Goal: Task Accomplishment & Management: Manage account settings

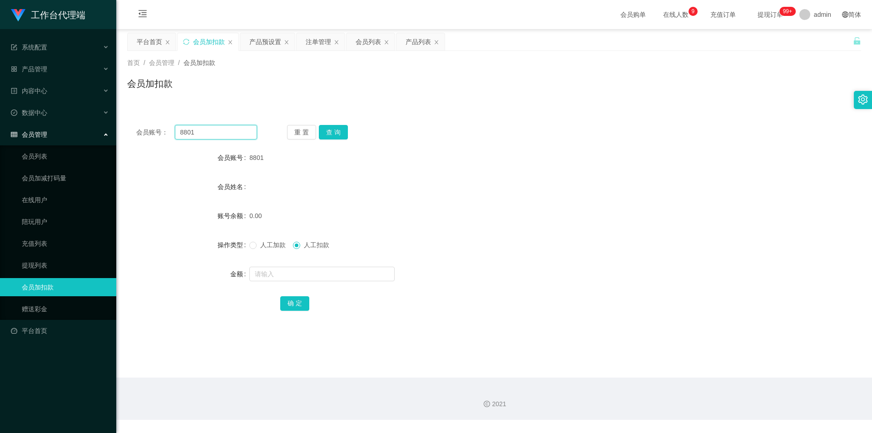
click at [229, 133] on input "8801" at bounding box center [216, 132] width 82 height 15
type input "WD091"
click at [340, 130] on button "查 询" at bounding box center [333, 132] width 29 height 15
click at [270, 241] on span "人工加款" at bounding box center [273, 244] width 33 height 7
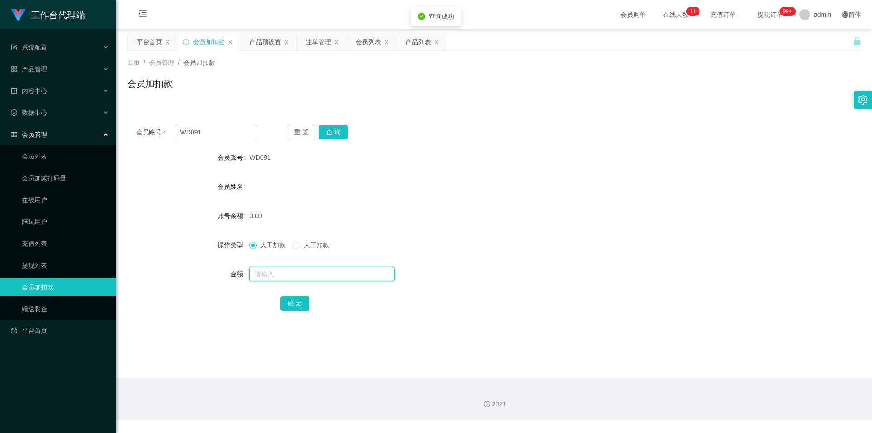
click at [284, 272] on input "text" at bounding box center [321, 274] width 145 height 15
type input "100"
click at [295, 304] on button "确 定" at bounding box center [294, 303] width 29 height 15
click at [59, 65] on div "产品管理" at bounding box center [58, 69] width 116 height 18
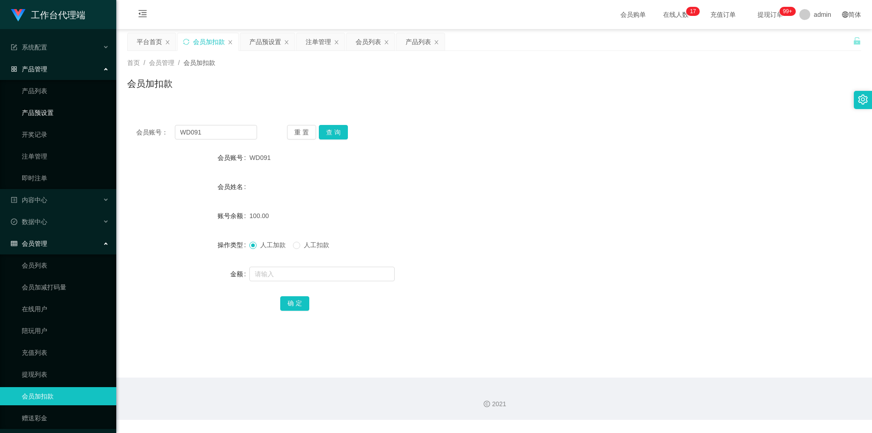
click at [55, 114] on link "产品预设置" at bounding box center [65, 113] width 87 height 18
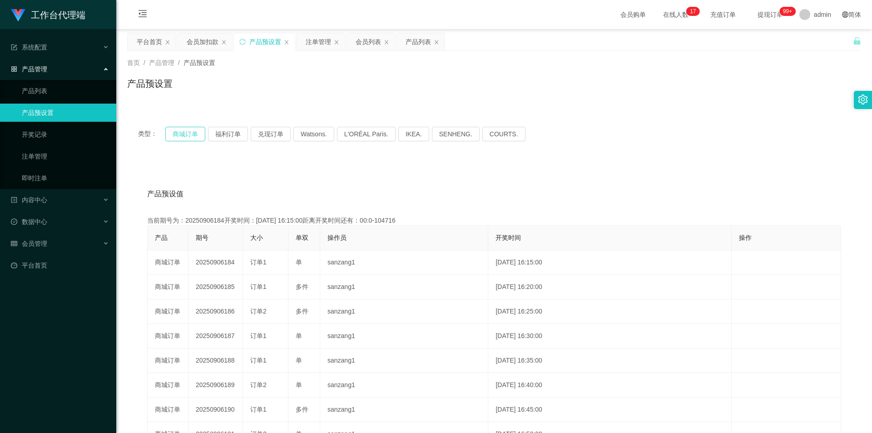
click at [200, 130] on button "商城订单" at bounding box center [185, 134] width 40 height 15
click at [60, 151] on link "注单管理" at bounding box center [65, 156] width 87 height 18
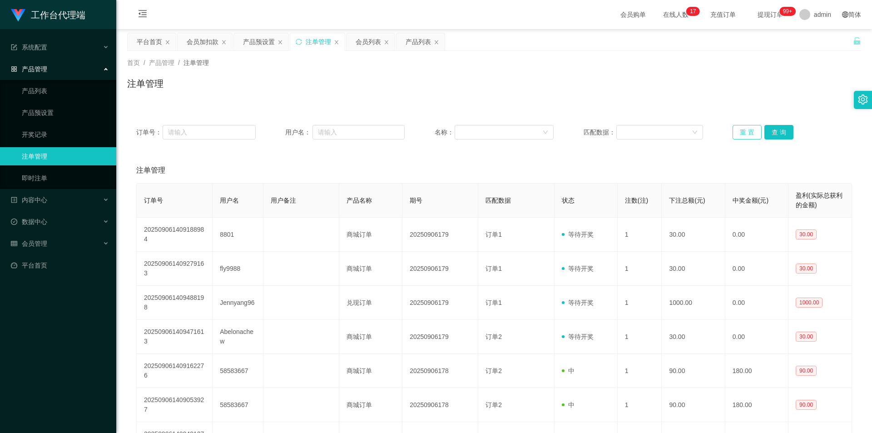
click at [734, 130] on button "重 置" at bounding box center [747, 132] width 29 height 15
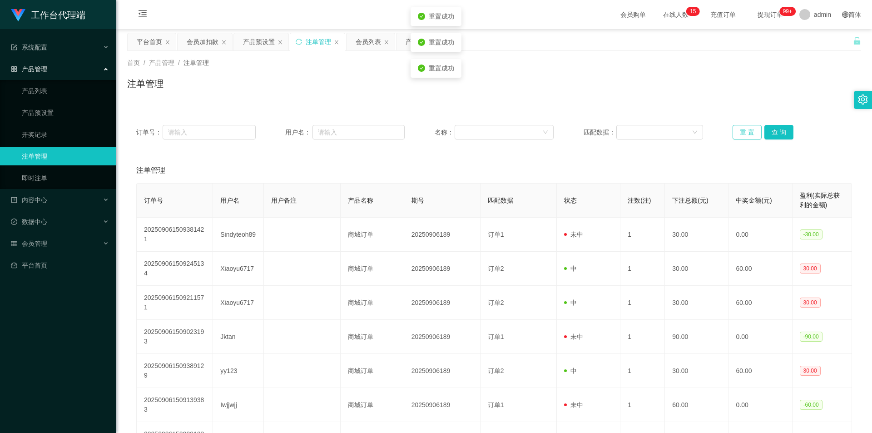
click at [736, 126] on button "重 置" at bounding box center [747, 132] width 29 height 15
click at [750, 132] on button "重 置" at bounding box center [747, 132] width 29 height 15
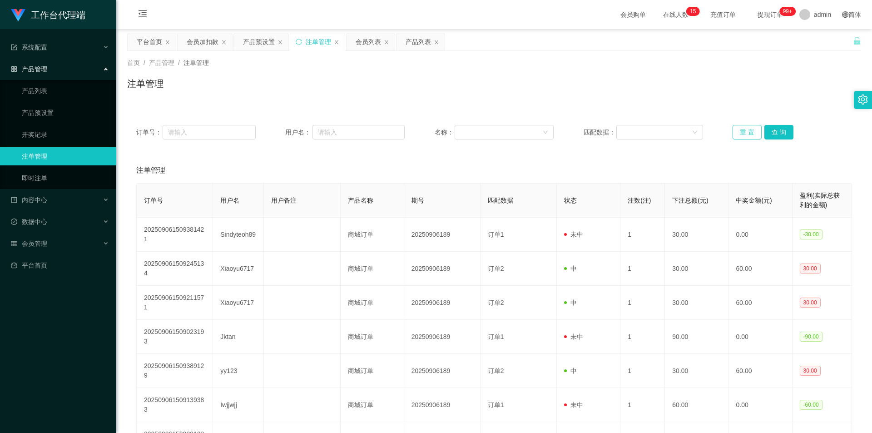
click at [750, 132] on button "重 置" at bounding box center [747, 132] width 29 height 15
click at [743, 134] on button "重 置" at bounding box center [747, 132] width 29 height 15
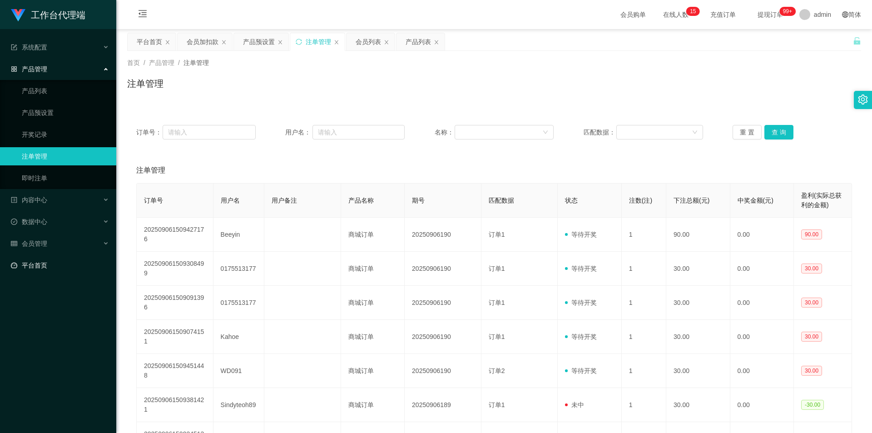
click at [62, 263] on link "平台首页" at bounding box center [60, 265] width 98 height 18
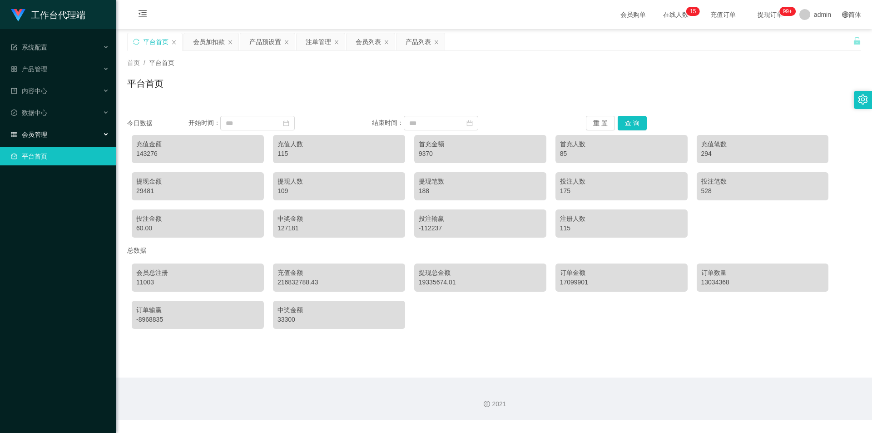
click at [67, 134] on div "会员管理" at bounding box center [58, 134] width 116 height 18
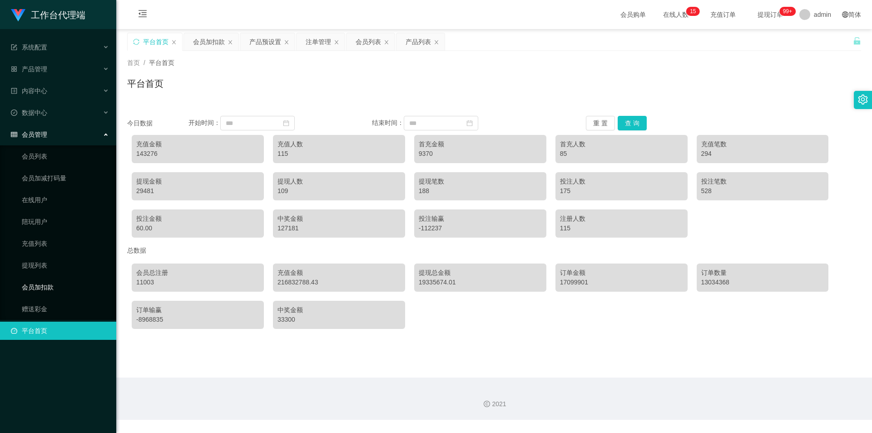
click at [46, 288] on link "会员加扣款" at bounding box center [65, 287] width 87 height 18
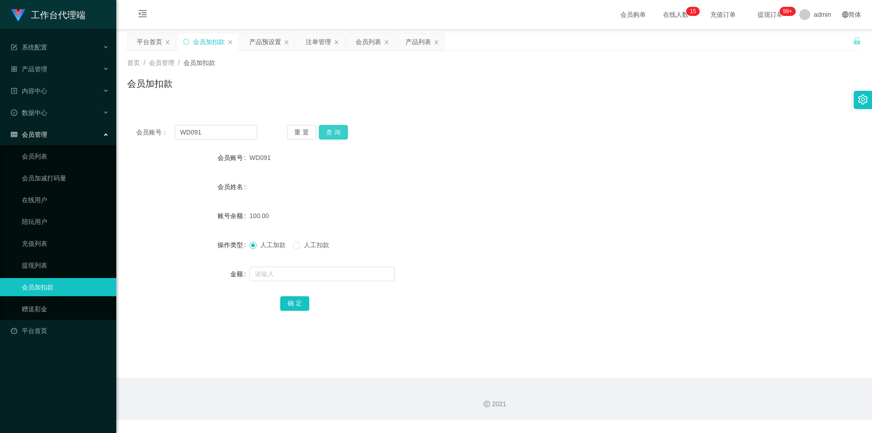
click at [337, 134] on button "查 询" at bounding box center [333, 132] width 29 height 15
click at [329, 131] on button "查 询" at bounding box center [333, 132] width 29 height 15
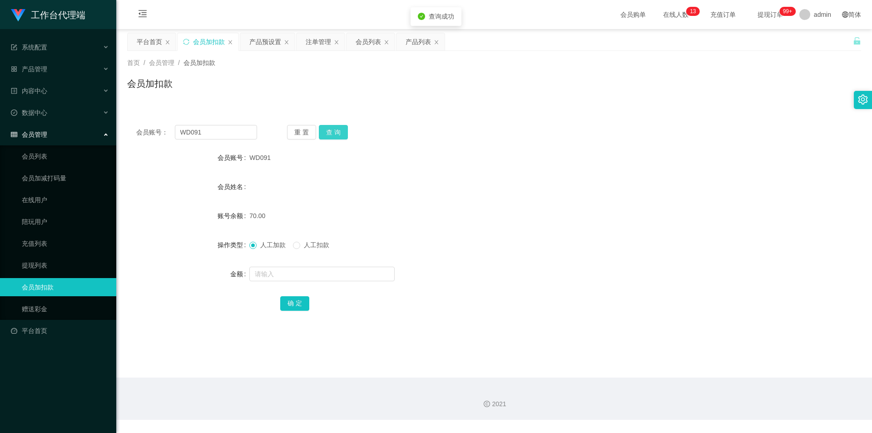
click at [329, 131] on button "查 询" at bounding box center [333, 132] width 29 height 15
click at [332, 277] on input "text" at bounding box center [321, 274] width 145 height 15
type input "60"
click at [296, 301] on button "确 定" at bounding box center [294, 303] width 29 height 15
click at [338, 123] on div "会员账号： WD091 重 置 查 询 会员账号 WD091 会员姓名 账号余额 130.00 操作类型 人工加款 人工扣款 金额 确 定" at bounding box center [494, 224] width 734 height 216
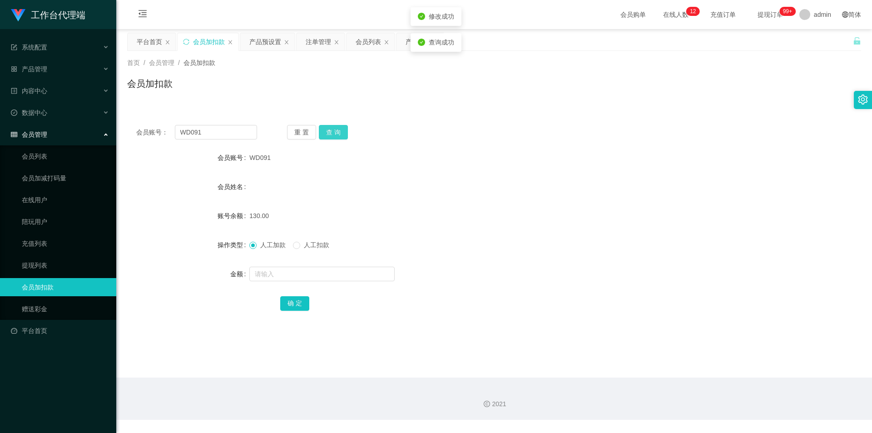
click at [338, 126] on button "查 询" at bounding box center [333, 132] width 29 height 15
click at [338, 126] on div "重 置 查 询" at bounding box center [347, 132] width 121 height 15
click at [338, 126] on button "查 询" at bounding box center [333, 132] width 29 height 15
click at [330, 134] on button "查 询" at bounding box center [333, 132] width 29 height 15
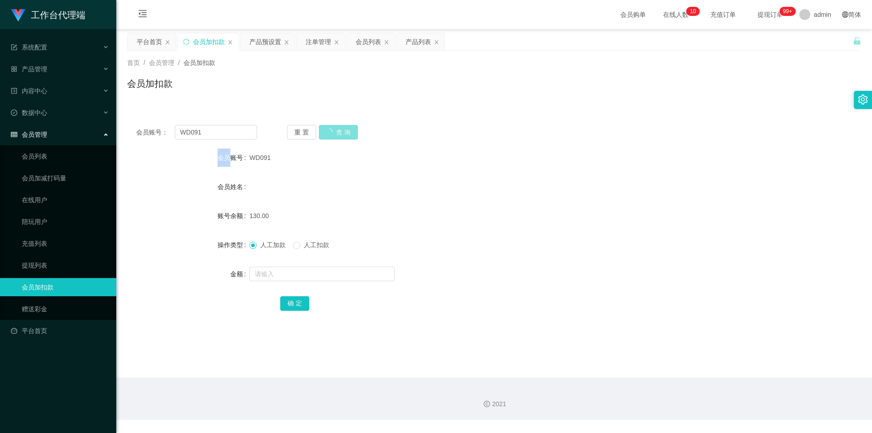
click at [330, 134] on button "查 询" at bounding box center [338, 132] width 39 height 15
click at [321, 242] on span "人工扣款" at bounding box center [316, 244] width 33 height 7
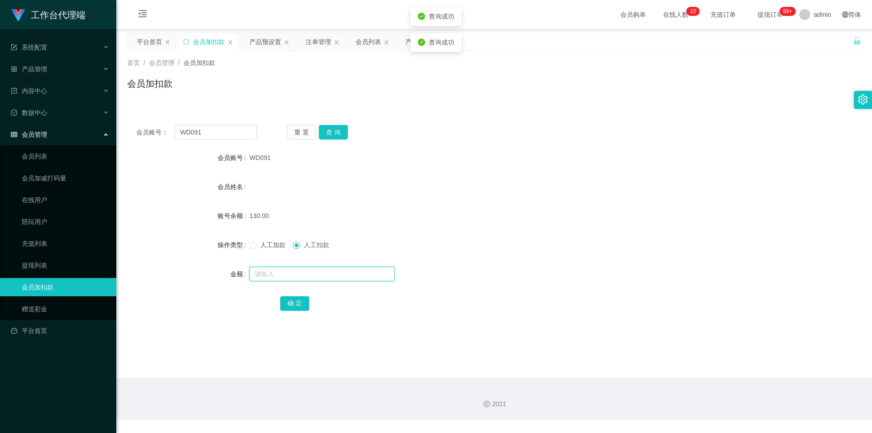
click at [346, 280] on input "text" at bounding box center [321, 274] width 145 height 15
type input "130"
click at [305, 306] on button "确 定" at bounding box center [294, 303] width 29 height 15
